Goal: Find specific page/section: Find specific page/section

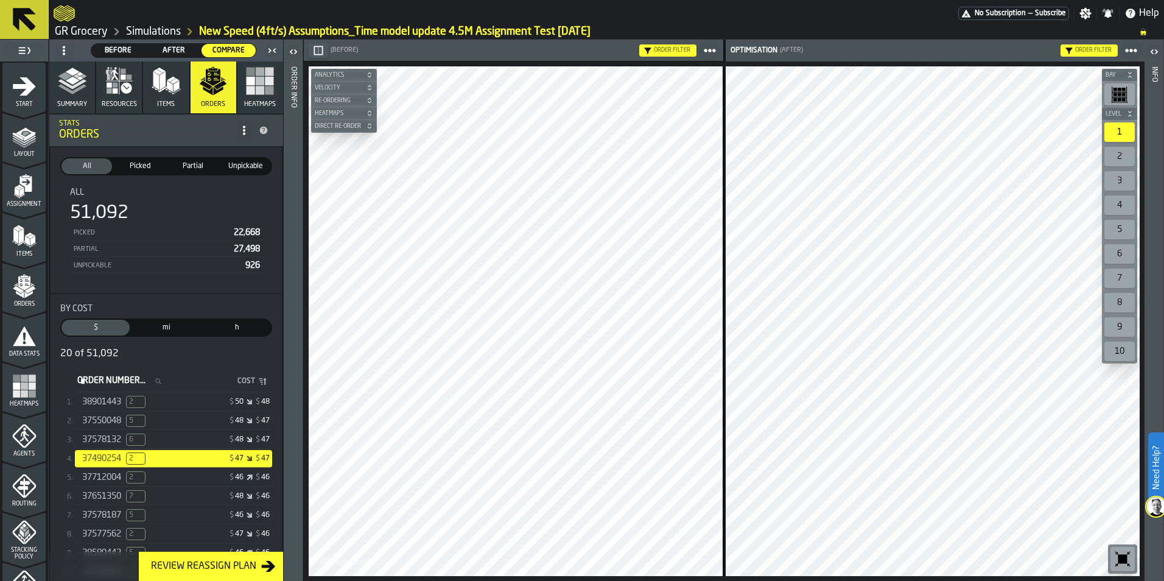
scroll to position [379, 0]
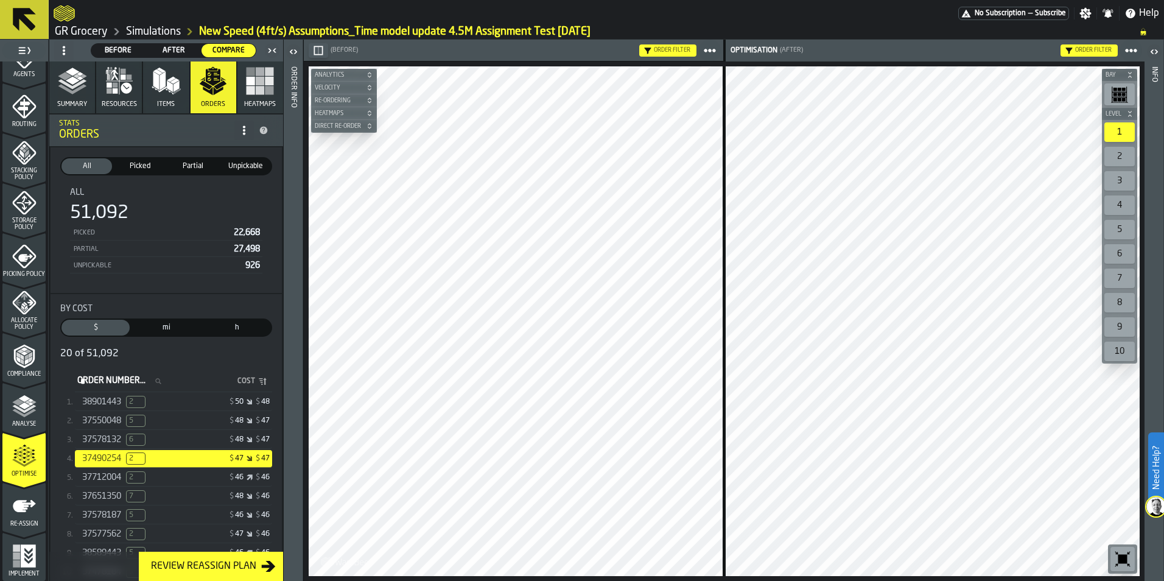
click at [146, 30] on link "Simulations" at bounding box center [153, 31] width 55 height 13
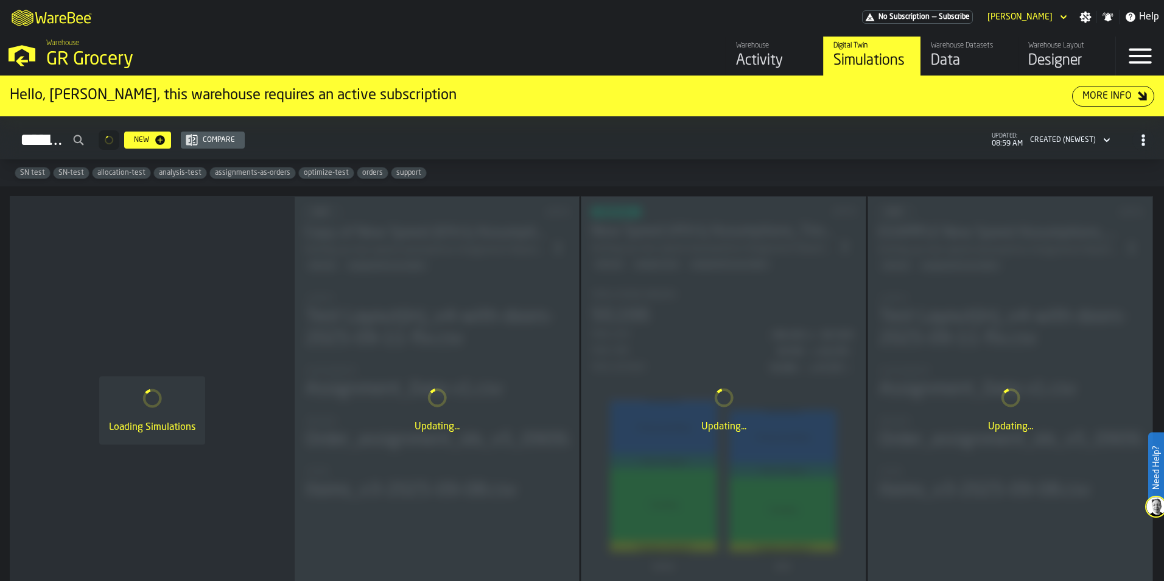
click at [951, 53] on div "Data" at bounding box center [969, 60] width 77 height 19
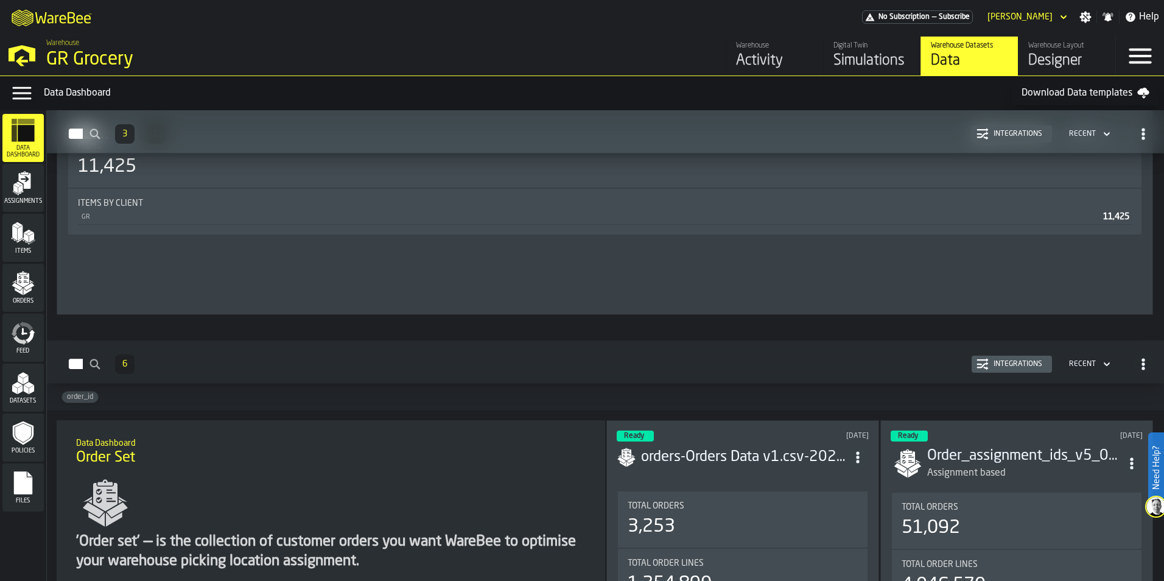
scroll to position [1018, 0]
